Goal: Information Seeking & Learning: Learn about a topic

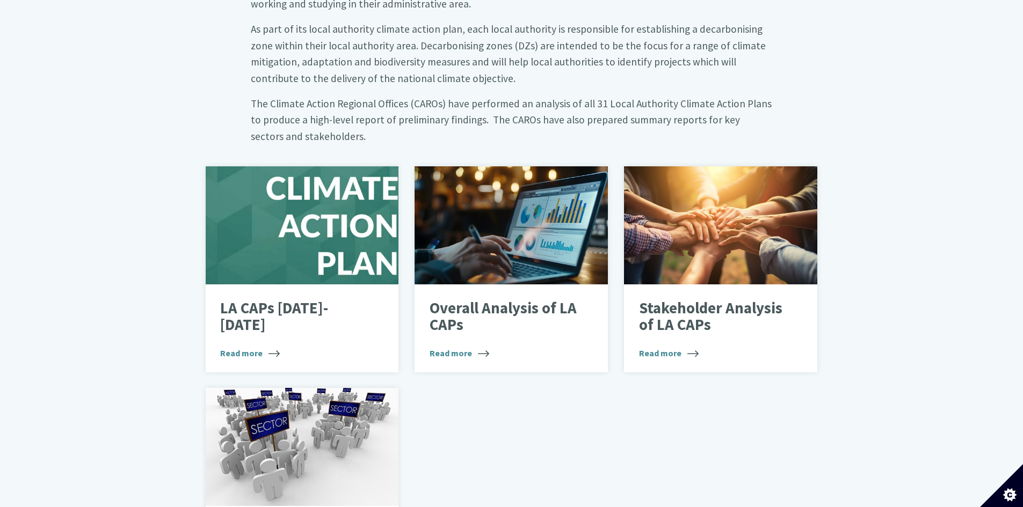
scroll to position [644, 0]
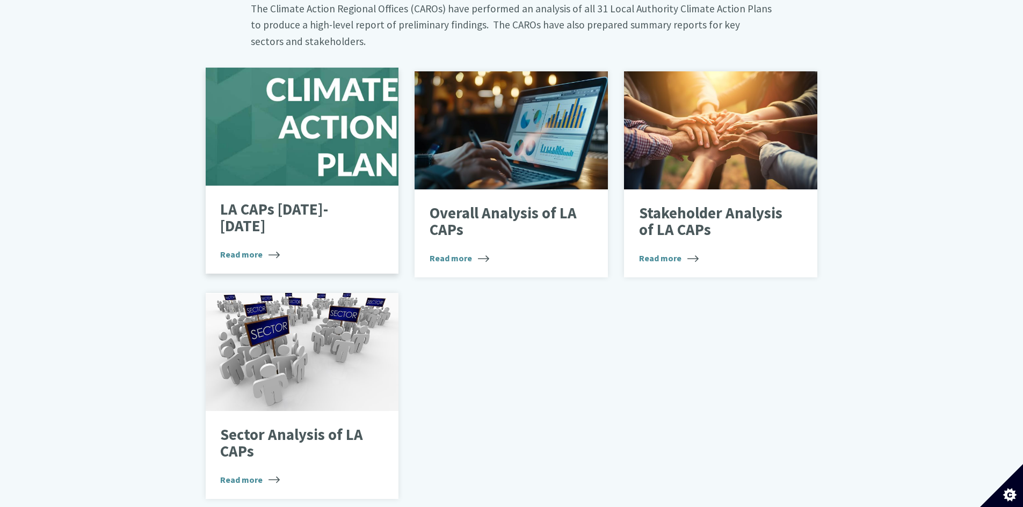
click at [246, 248] on span "Read more" at bounding box center [250, 254] width 60 height 13
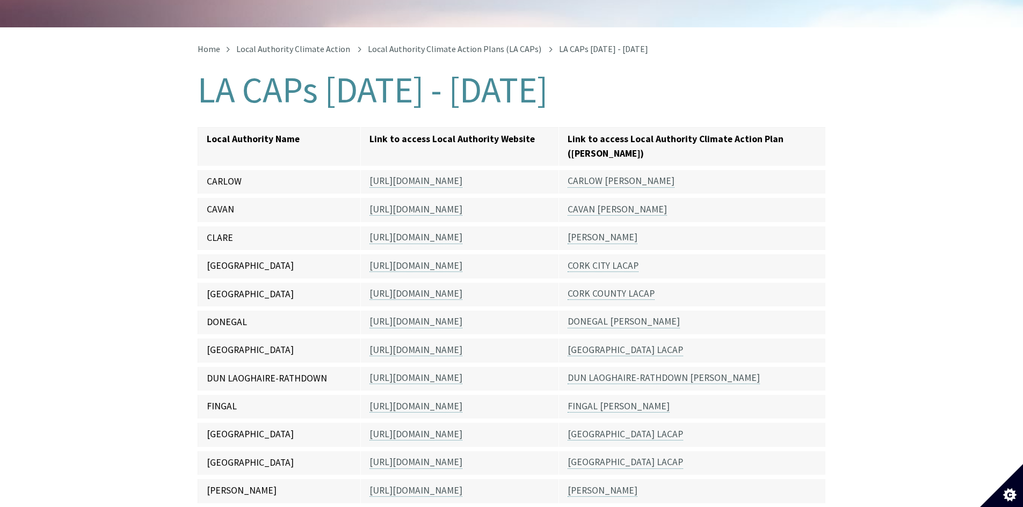
scroll to position [268, 0]
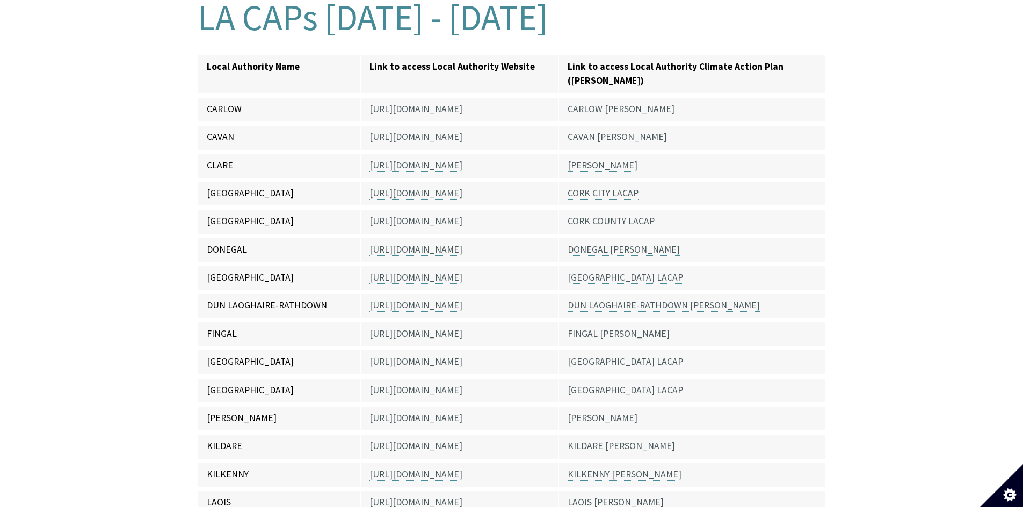
click at [413, 103] on link "https://carlow.ie/" at bounding box center [415, 109] width 93 height 12
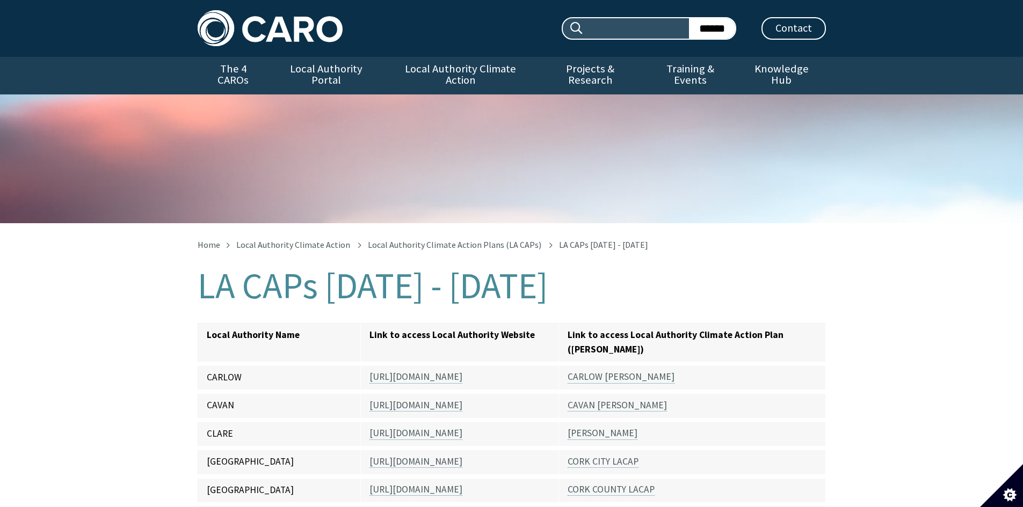
scroll to position [278, 0]
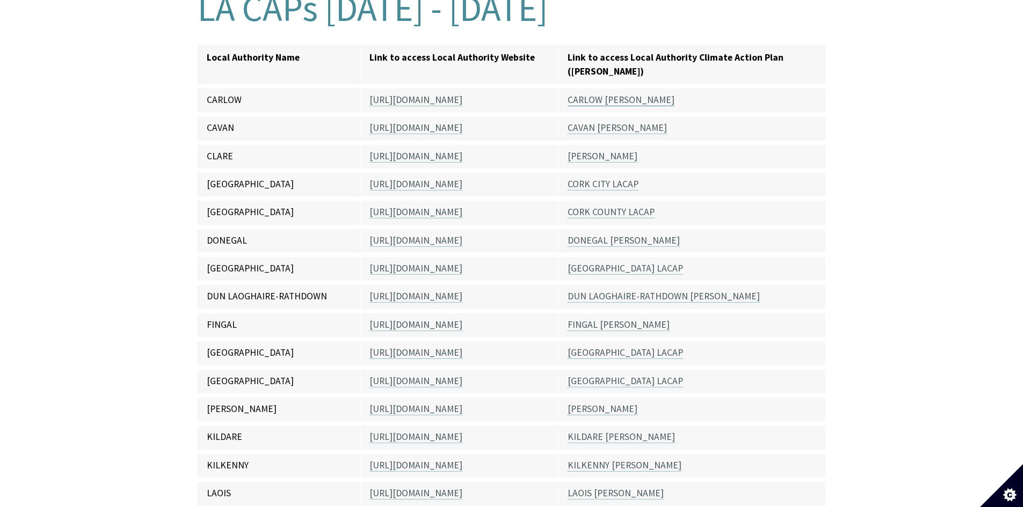
click at [609, 94] on link "CARLOW LACAP" at bounding box center [621, 100] width 107 height 12
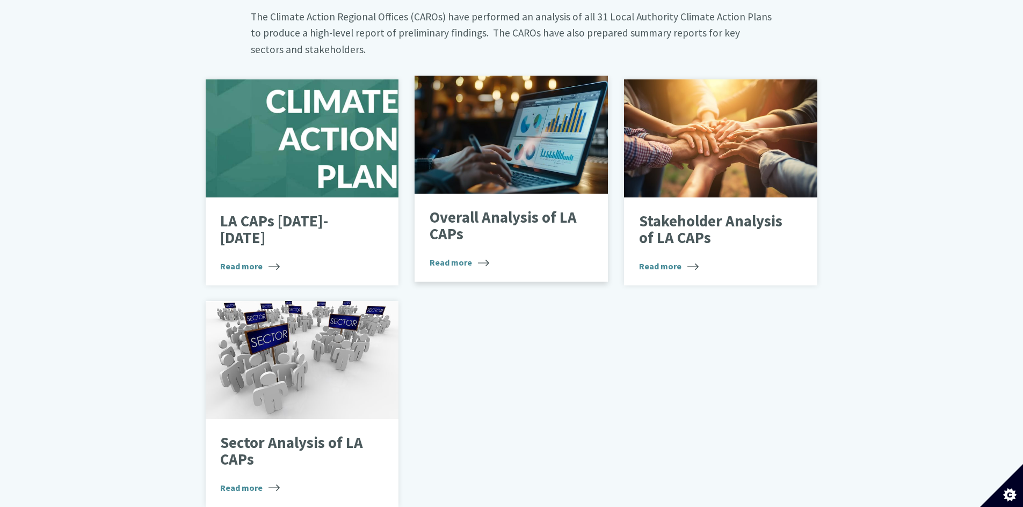
scroll to position [698, 0]
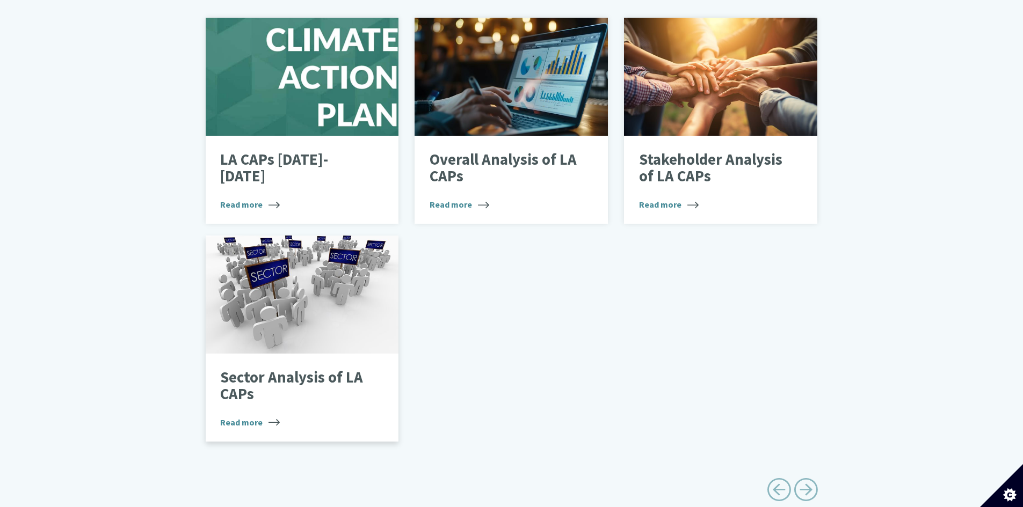
click at [245, 416] on span "Read more" at bounding box center [250, 422] width 60 height 13
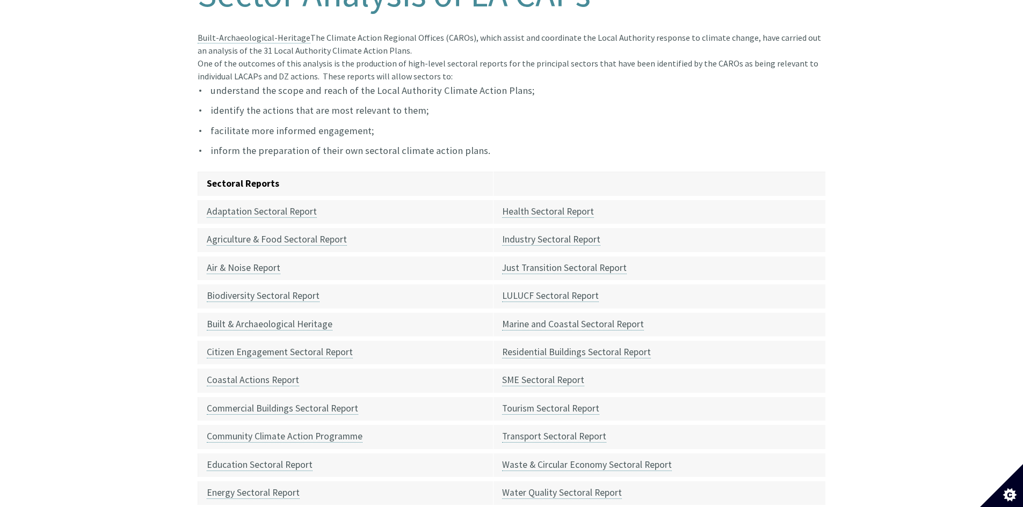
scroll to position [107, 0]
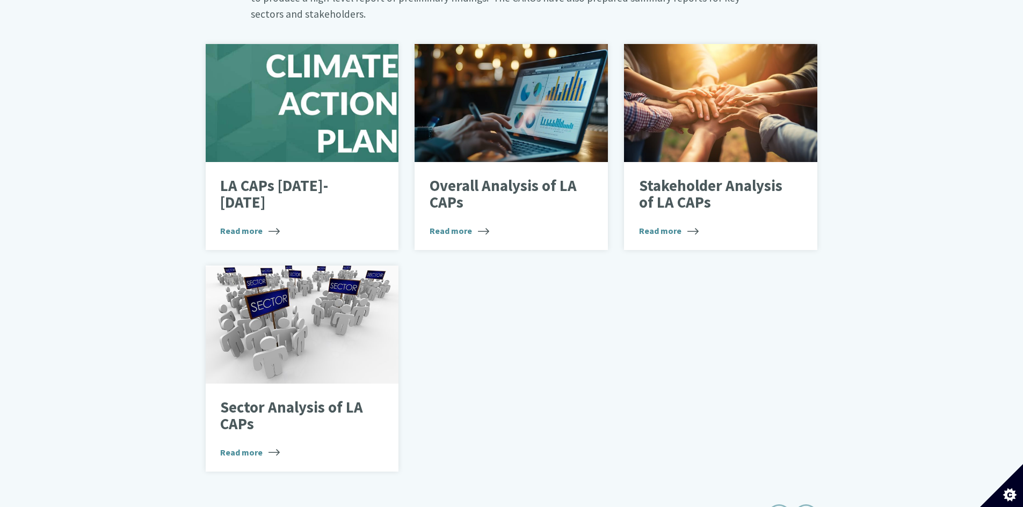
scroll to position [653, 0]
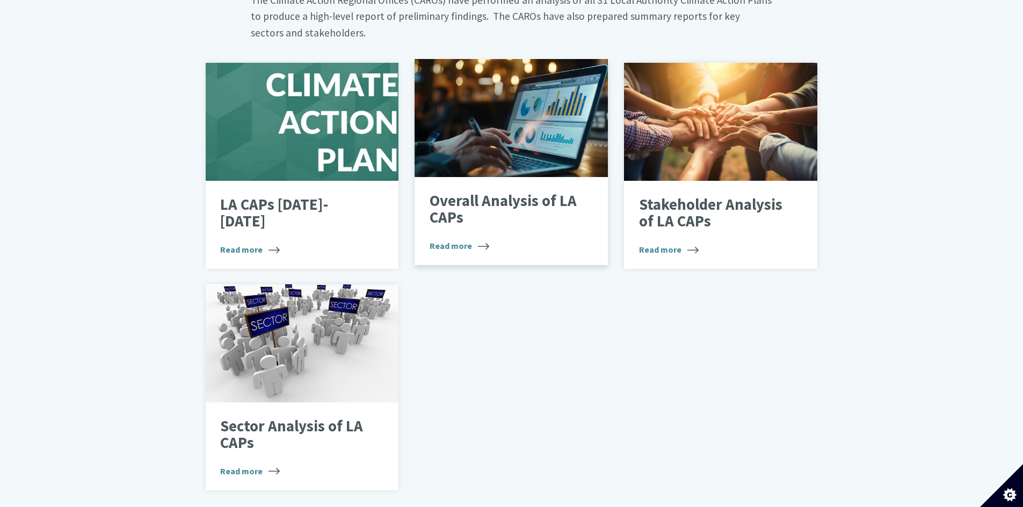
click at [463, 193] on p "Overall Analysis of LA CAPs" at bounding box center [504, 210] width 148 height 34
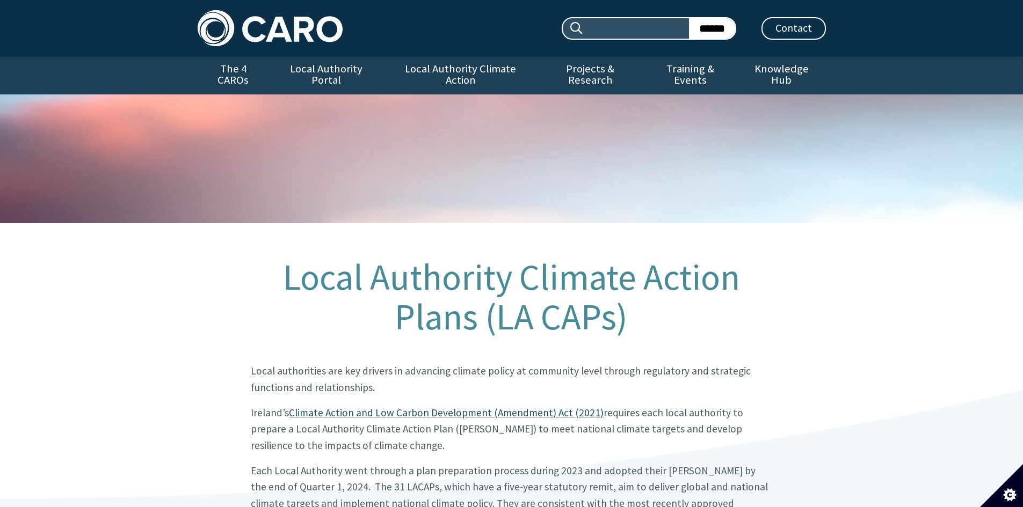
scroll to position [662, 0]
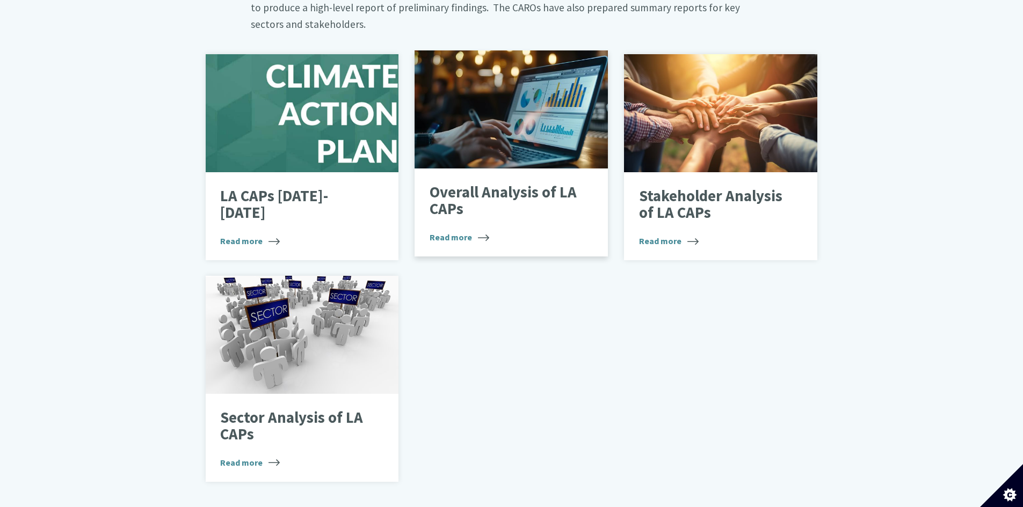
click at [444, 231] on span "Read more" at bounding box center [460, 237] width 60 height 13
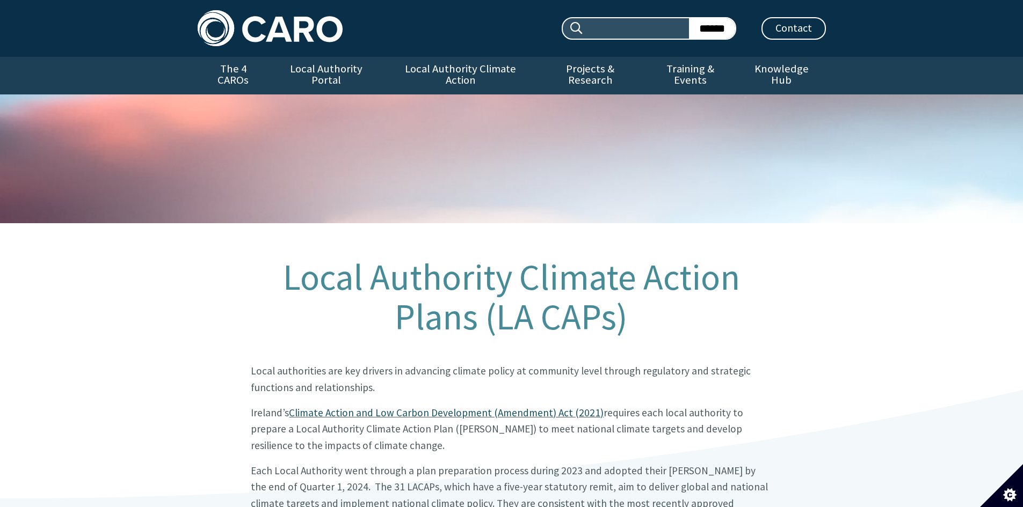
scroll to position [670, 0]
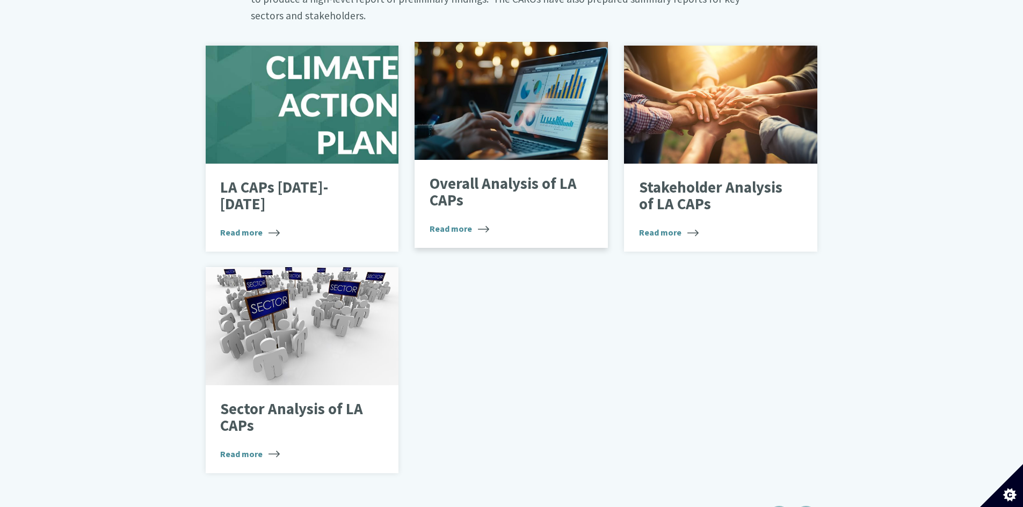
click at [454, 222] on span "Read more" at bounding box center [460, 228] width 60 height 13
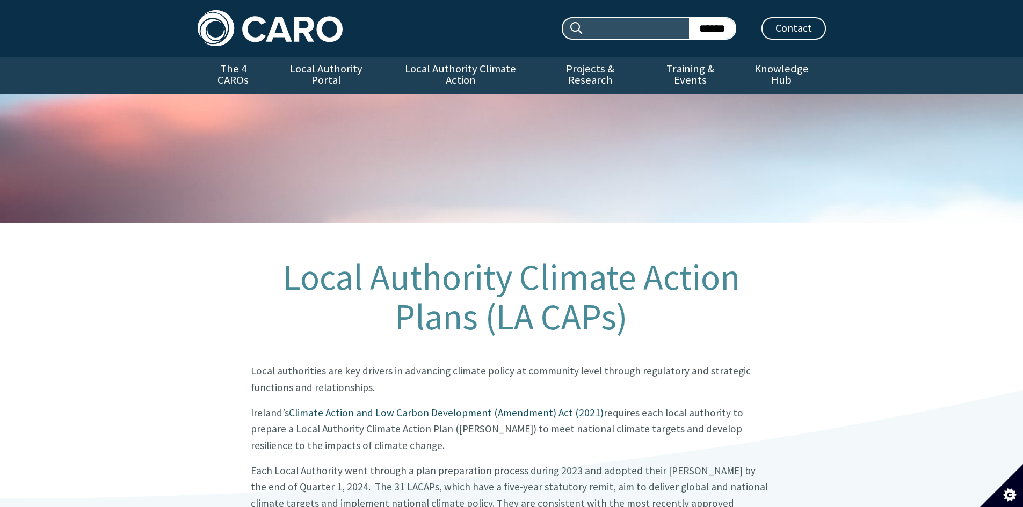
scroll to position [679, 0]
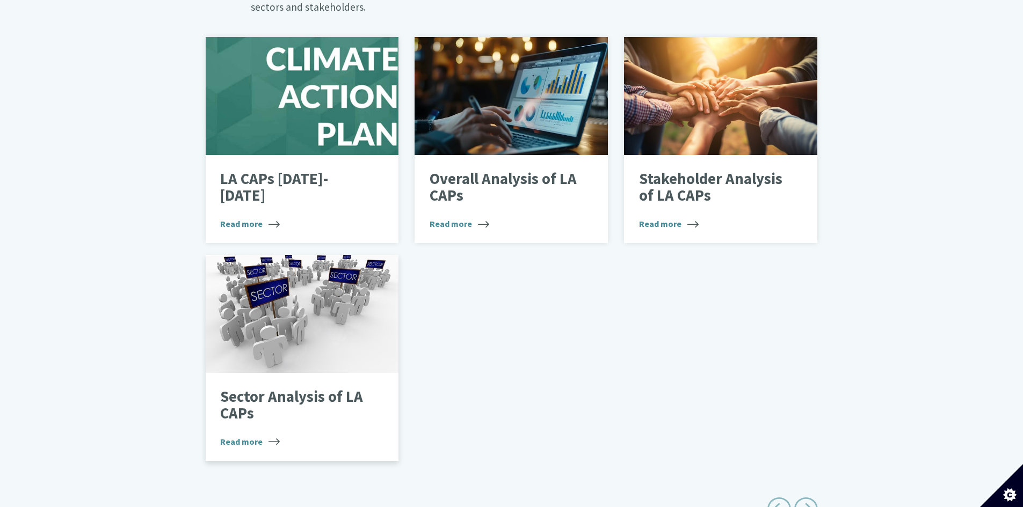
click at [242, 435] on span "Read more" at bounding box center [250, 441] width 60 height 13
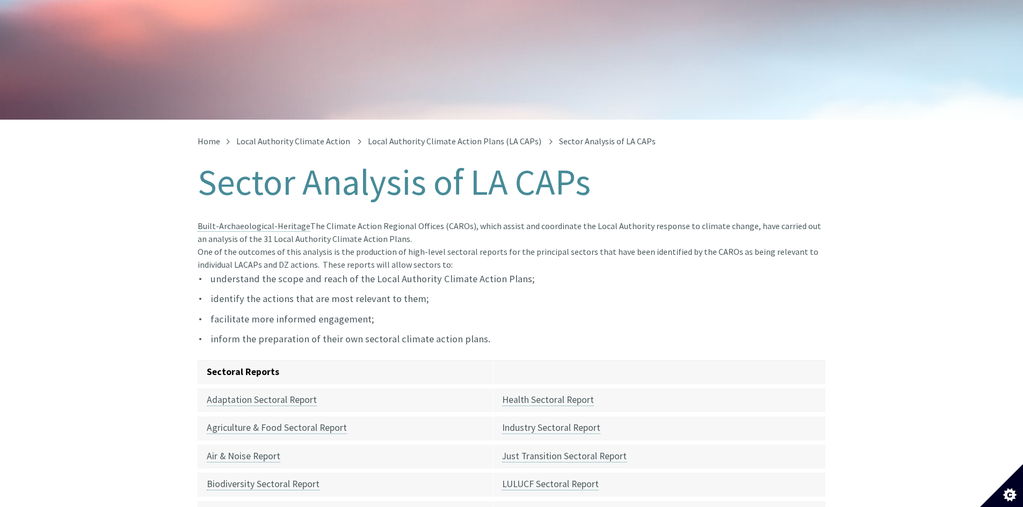
scroll to position [107, 0]
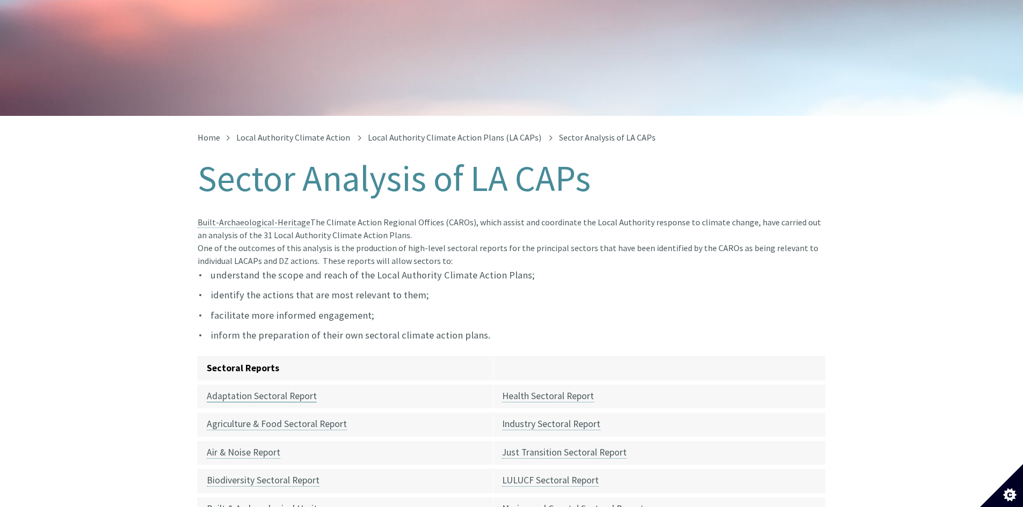
click at [275, 390] on link "Adaptation Sectoral Report" at bounding box center [262, 396] width 110 height 12
